Goal: Task Accomplishment & Management: Manage account settings

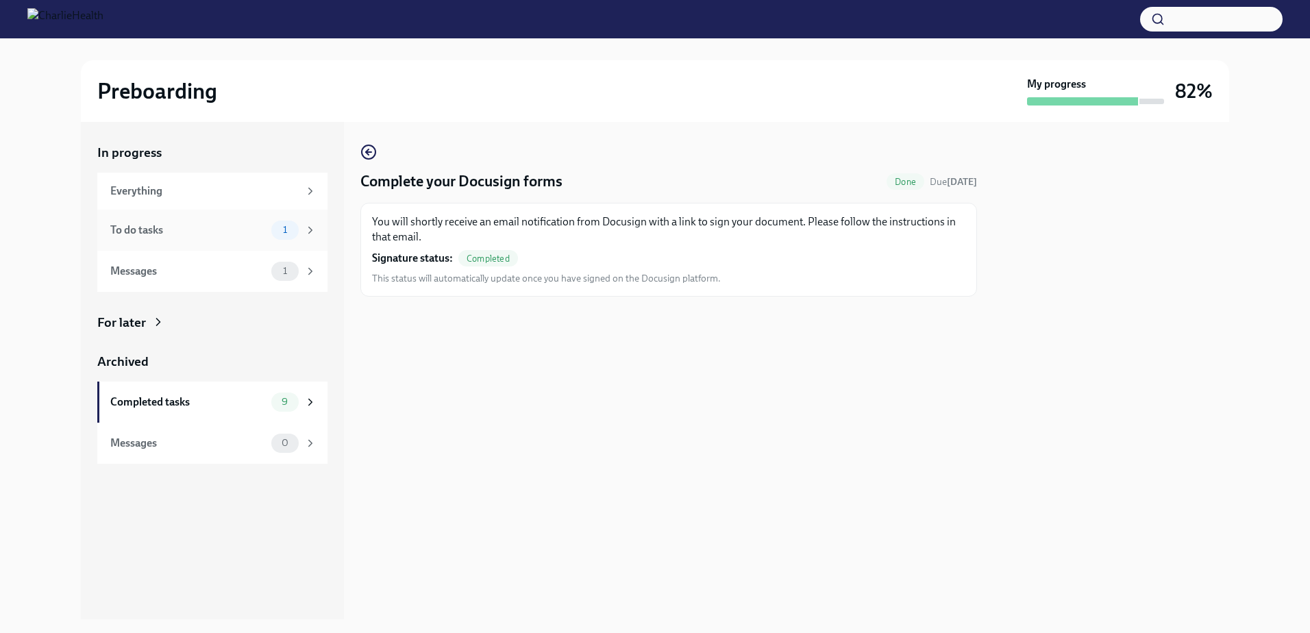
click at [290, 232] on span "1" at bounding box center [285, 230] width 21 height 10
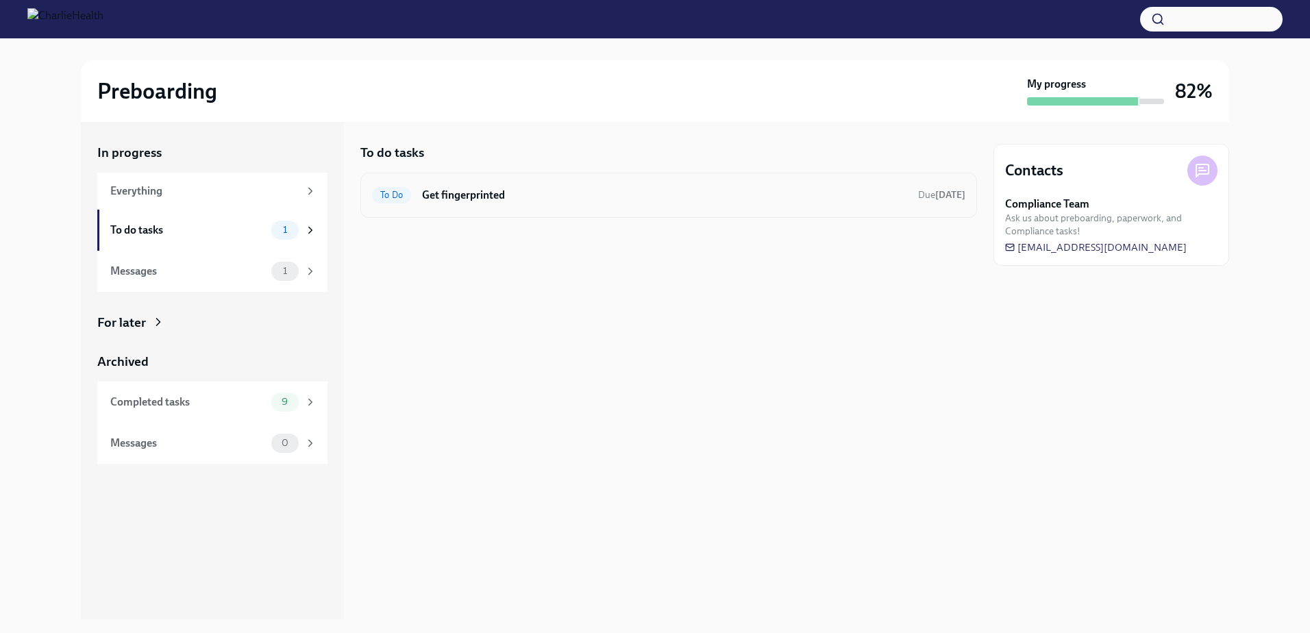
click at [390, 203] on div "To Do Get fingerprinted Due [DATE]" at bounding box center [668, 195] width 593 height 22
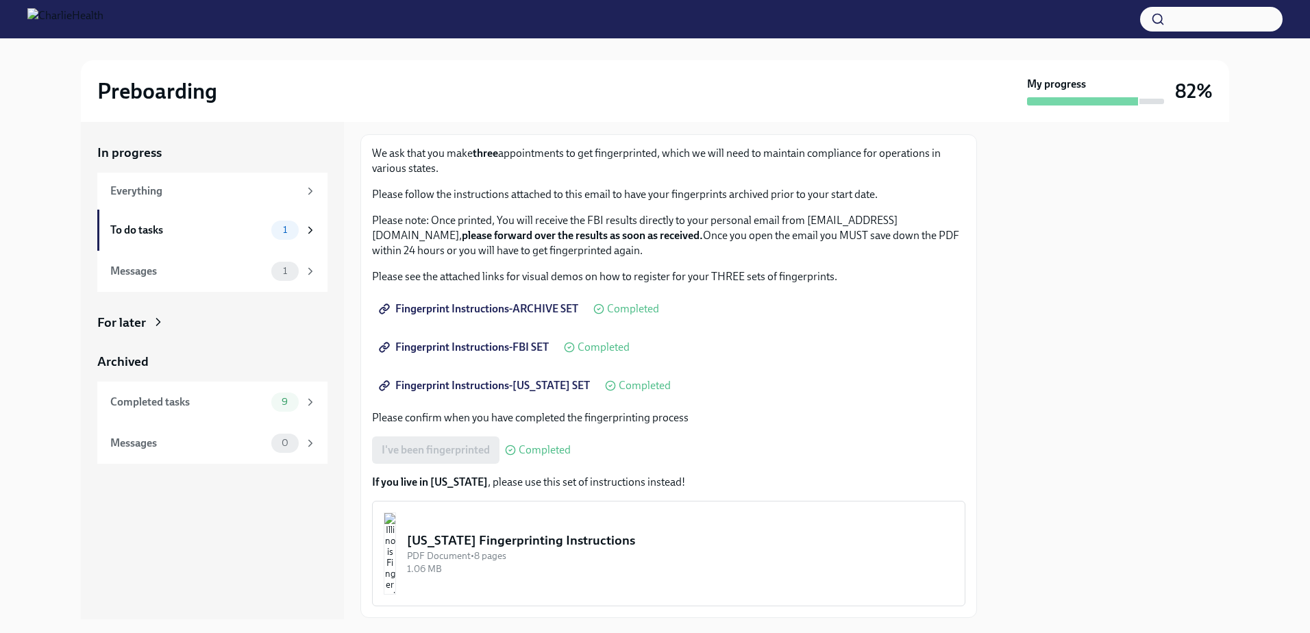
scroll to position [111, 0]
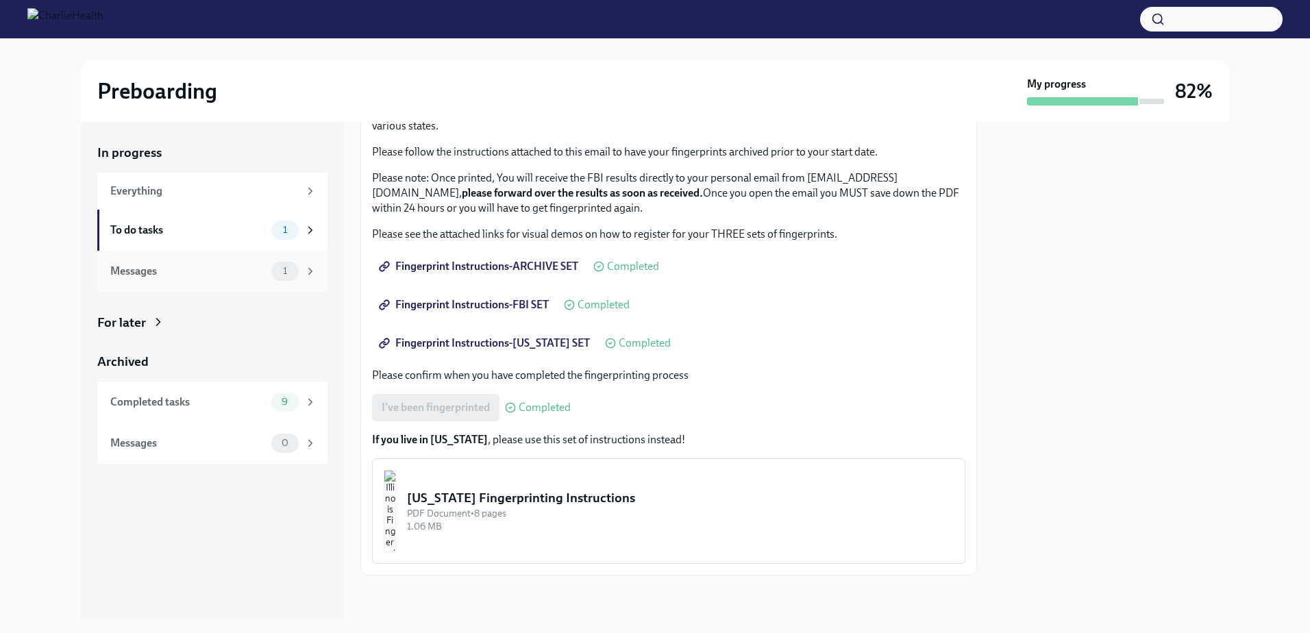
click at [314, 266] on icon at bounding box center [310, 271] width 12 height 12
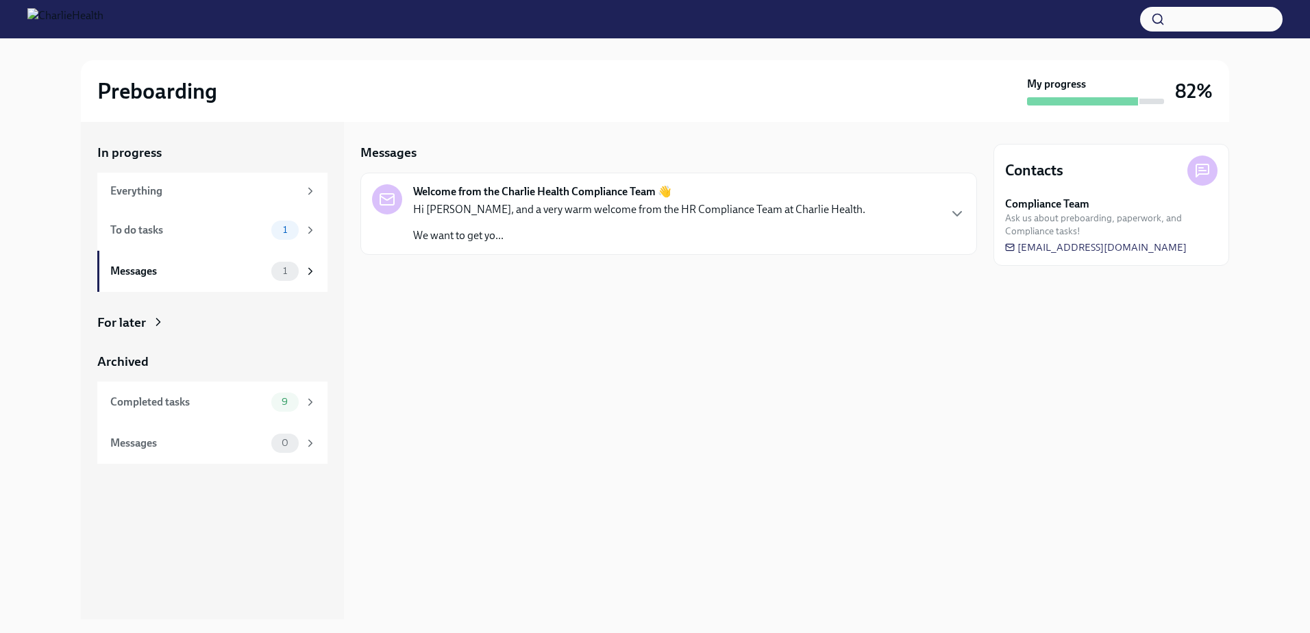
click at [958, 227] on div "Welcome from the Charlie Health Compliance Team 👋 Hi Audrey, and a very warm we…" at bounding box center [668, 213] width 593 height 59
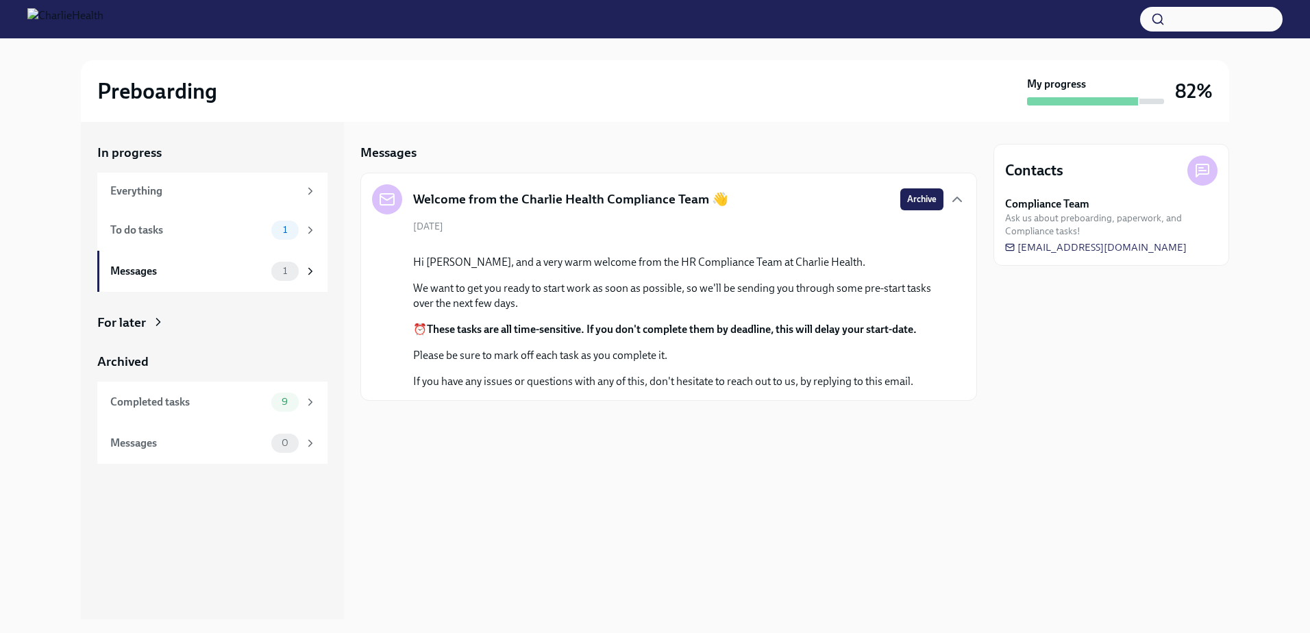
click at [763, 336] on strong "These tasks are all time-sensitive. If you don't complete them by deadline, thi…" at bounding box center [672, 329] width 490 height 13
click at [199, 277] on div "Messages" at bounding box center [188, 271] width 156 height 15
click at [158, 191] on div "Everything" at bounding box center [204, 191] width 188 height 15
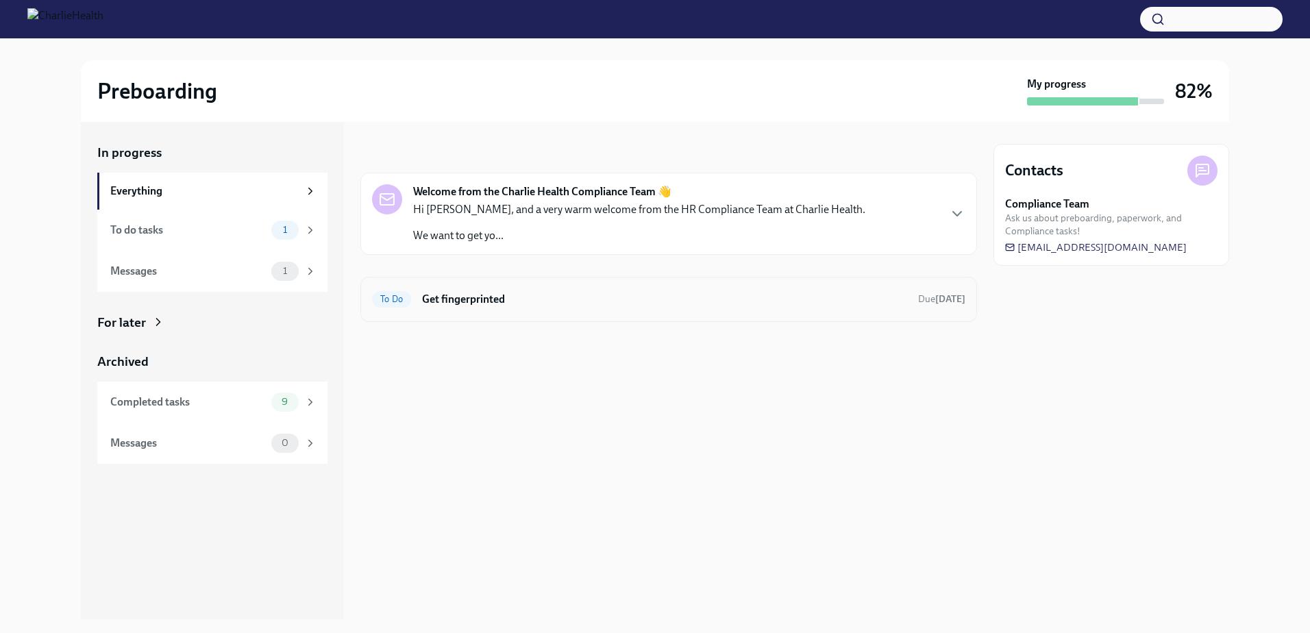
click at [393, 302] on span "To Do" at bounding box center [391, 299] width 39 height 10
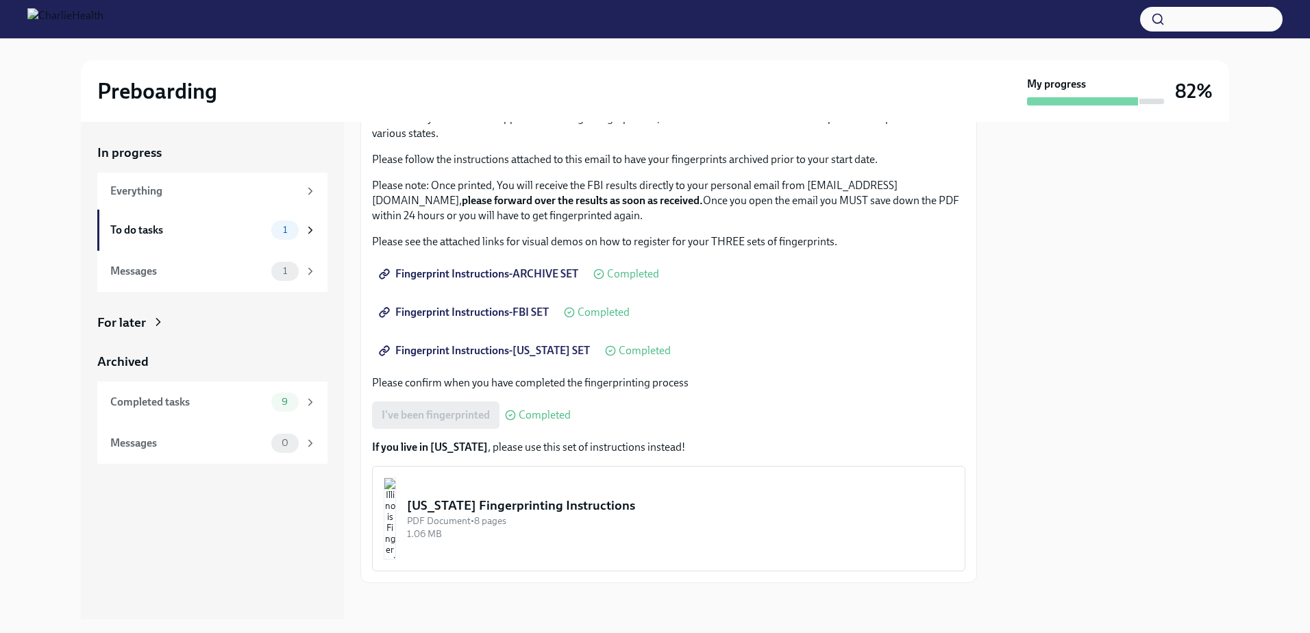
scroll to position [111, 0]
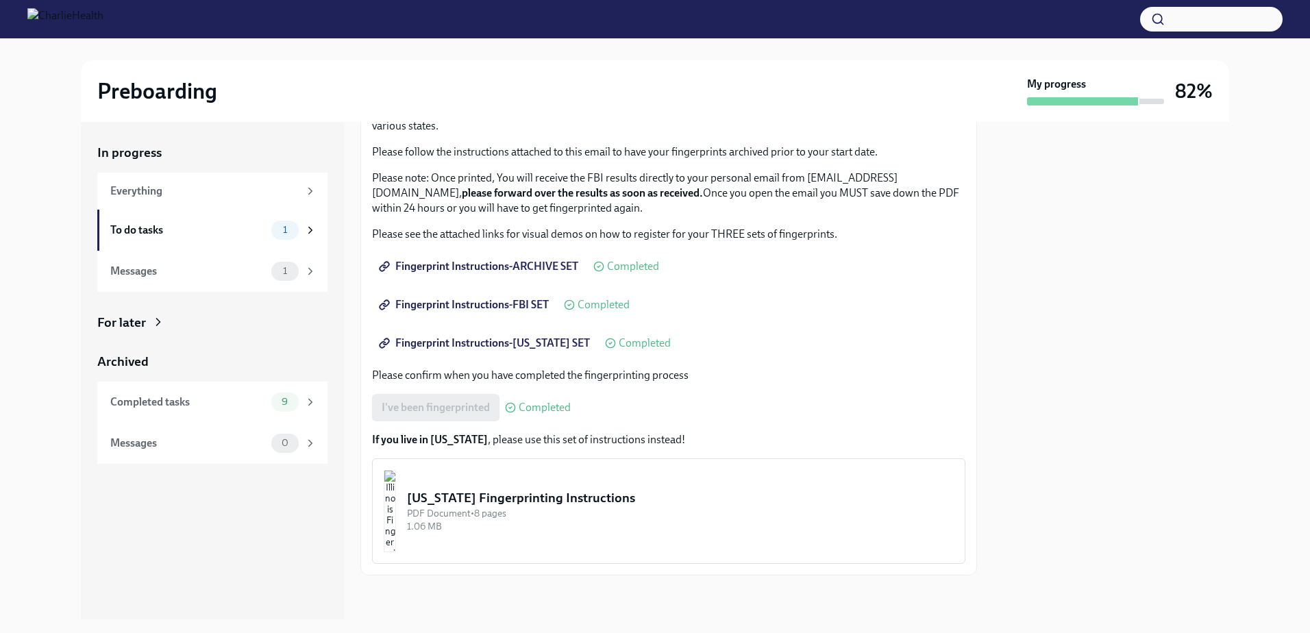
click at [488, 418] on div "I've been fingerprinted Completed" at bounding box center [471, 407] width 199 height 27
click at [504, 348] on span "Fingerprint Instructions-FLORIDA SET" at bounding box center [486, 343] width 208 height 14
